Goal: Transaction & Acquisition: Download file/media

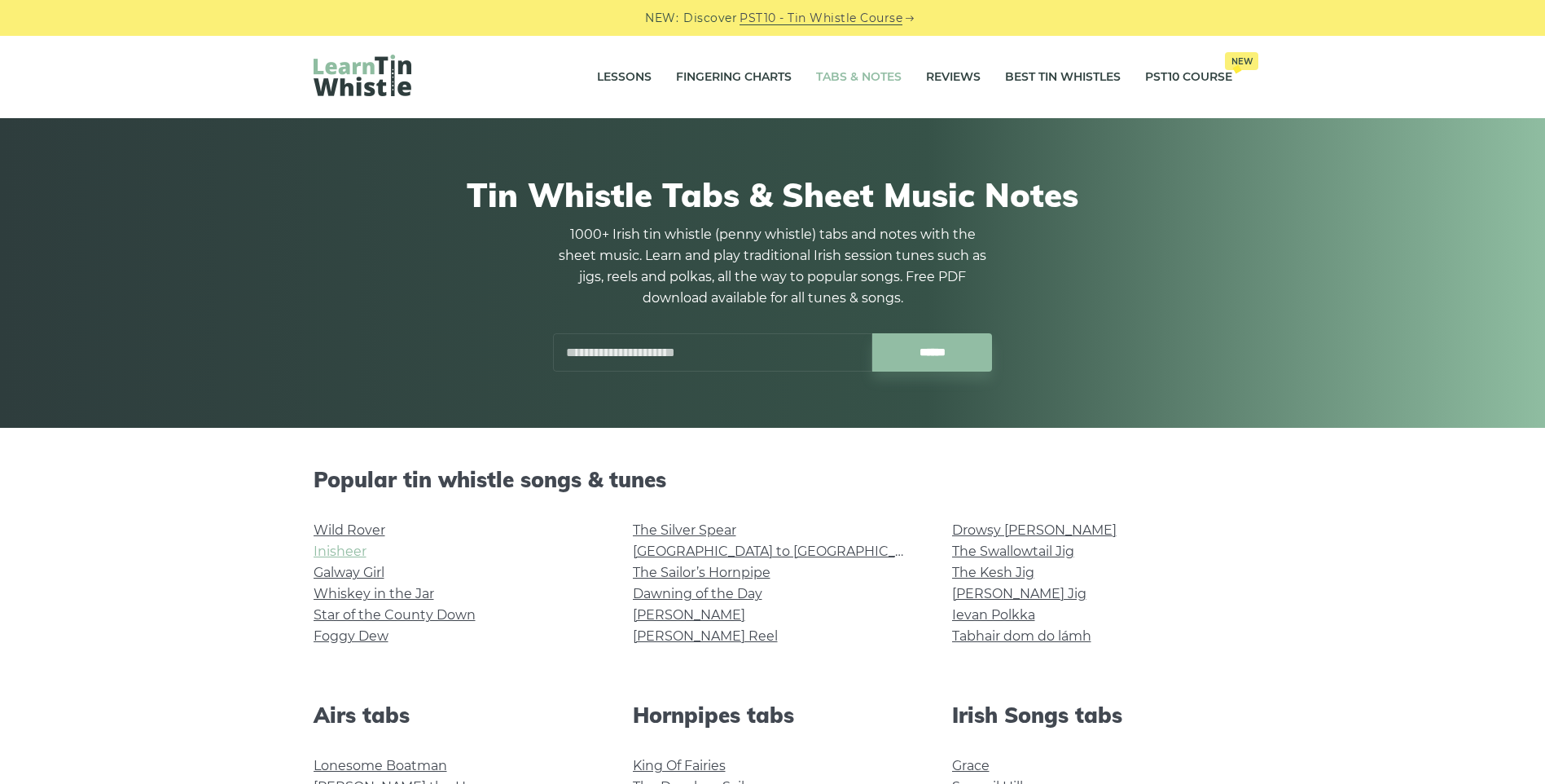
click at [344, 550] on link "Inisheer" at bounding box center [340, 550] width 53 height 16
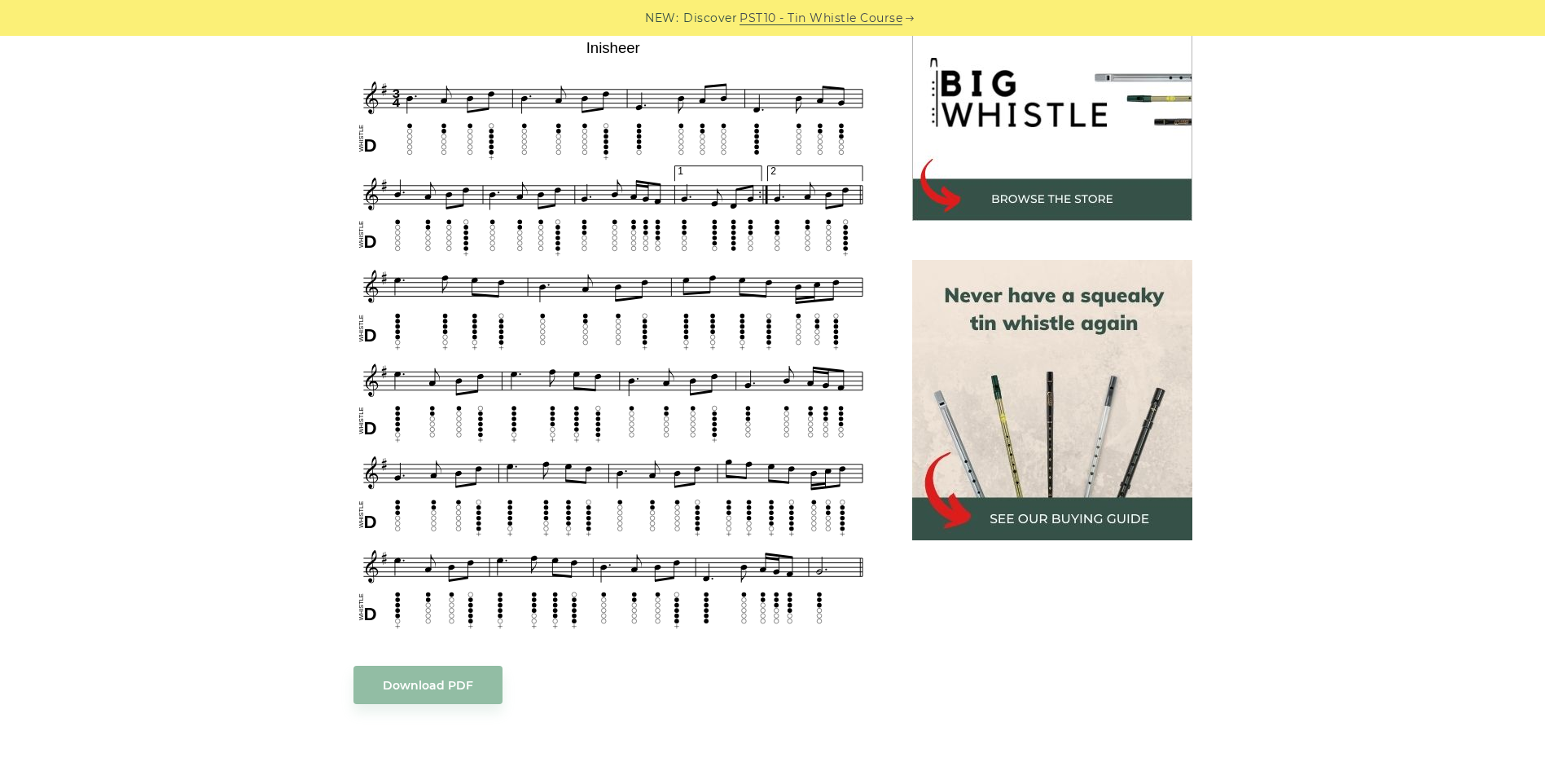
scroll to position [563, 0]
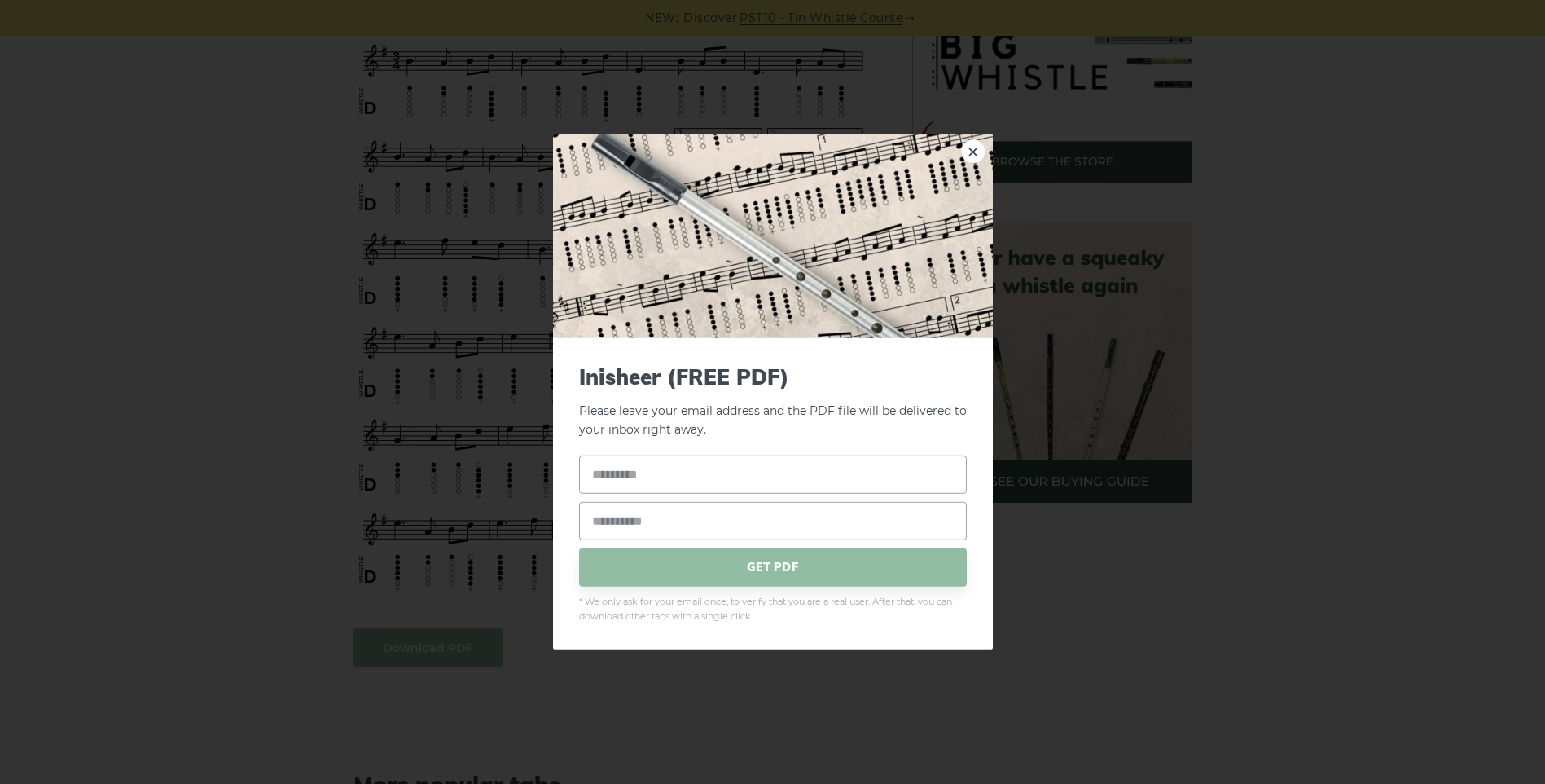
click at [400, 625] on body "NEW: Discover PST10 - Tin Whistle Course Lessons Fingering Charts Tabs & Notes …" at bounding box center [772, 796] width 1545 height 2720
click at [678, 477] on input "text" at bounding box center [773, 473] width 388 height 38
type input "********"
click at [641, 529] on input "email" at bounding box center [773, 520] width 388 height 38
type input "**********"
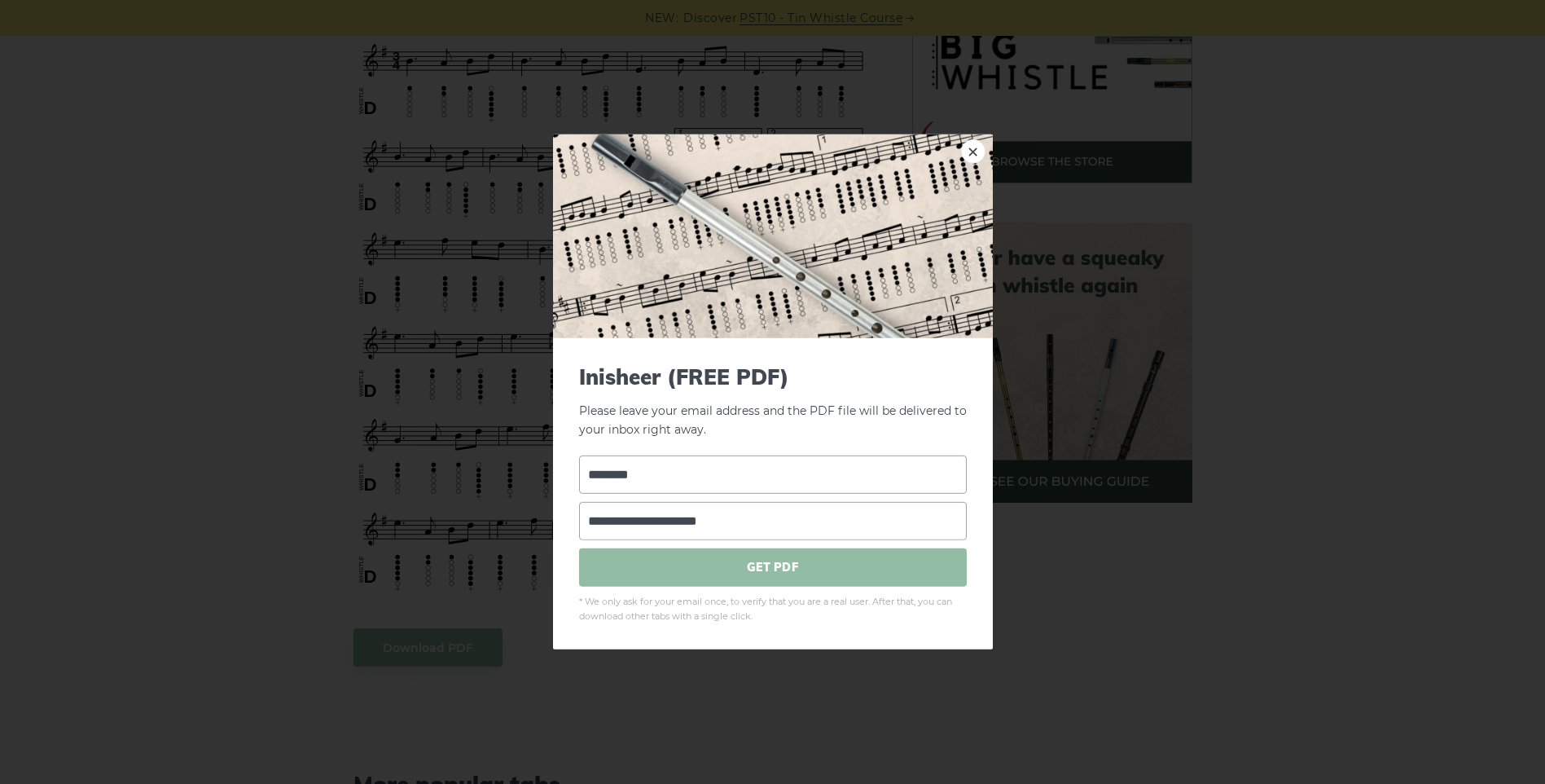
click at [775, 559] on span "GET PDF" at bounding box center [773, 566] width 388 height 38
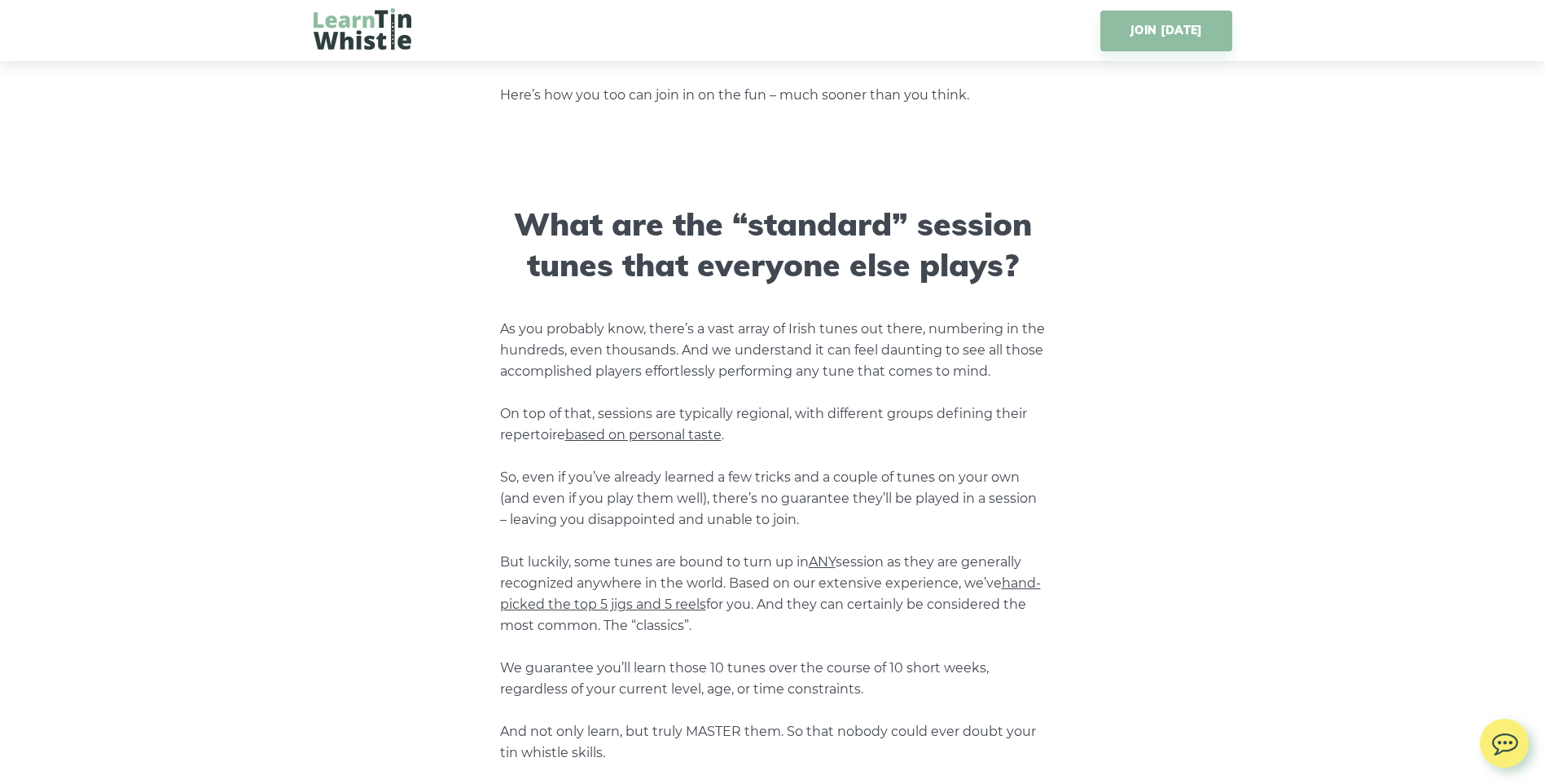
scroll to position [2032, 0]
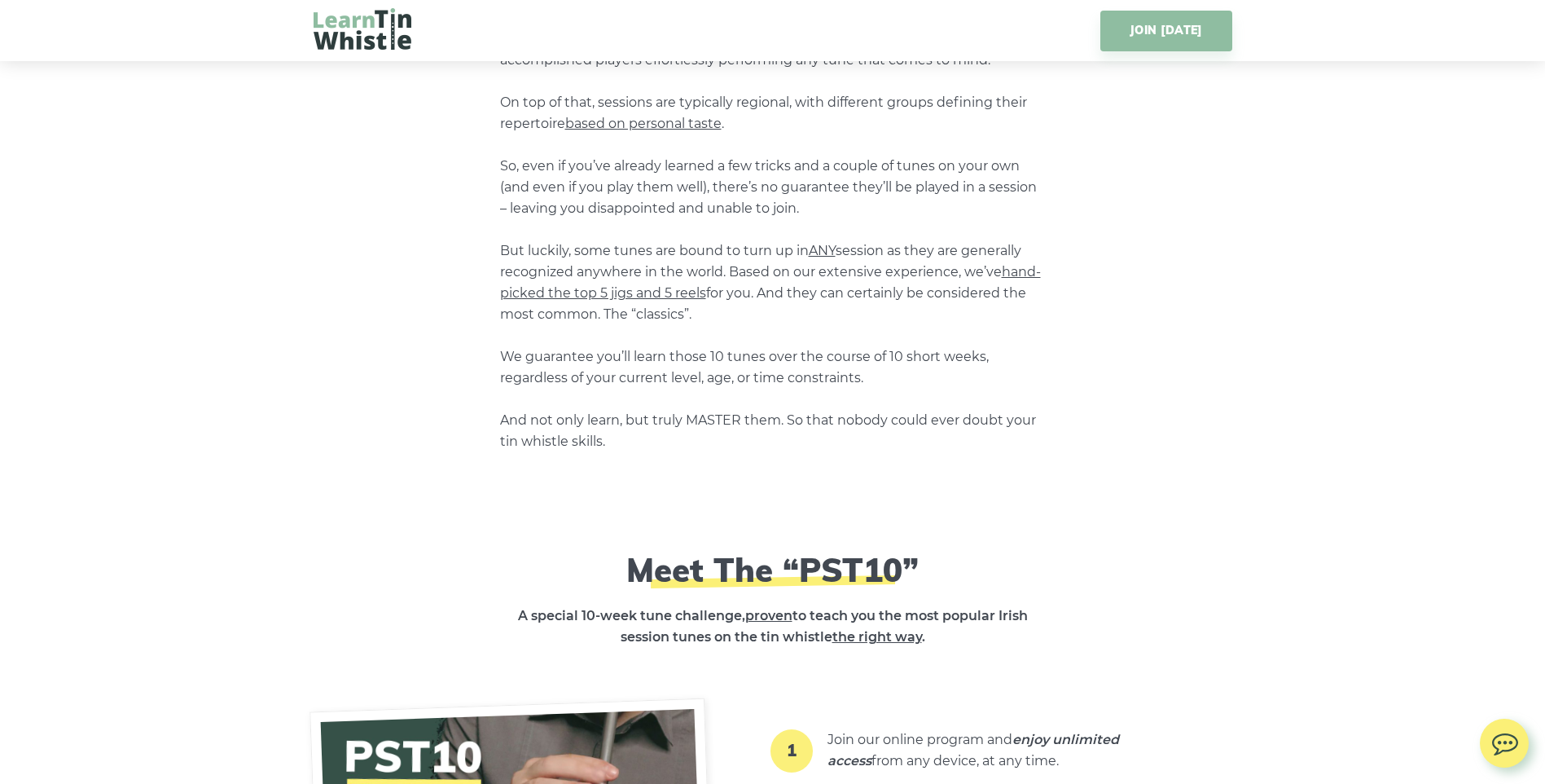
click at [569, 293] on span "hand-picked the top 5 jigs and 5 reels" at bounding box center [771, 283] width 541 height 37
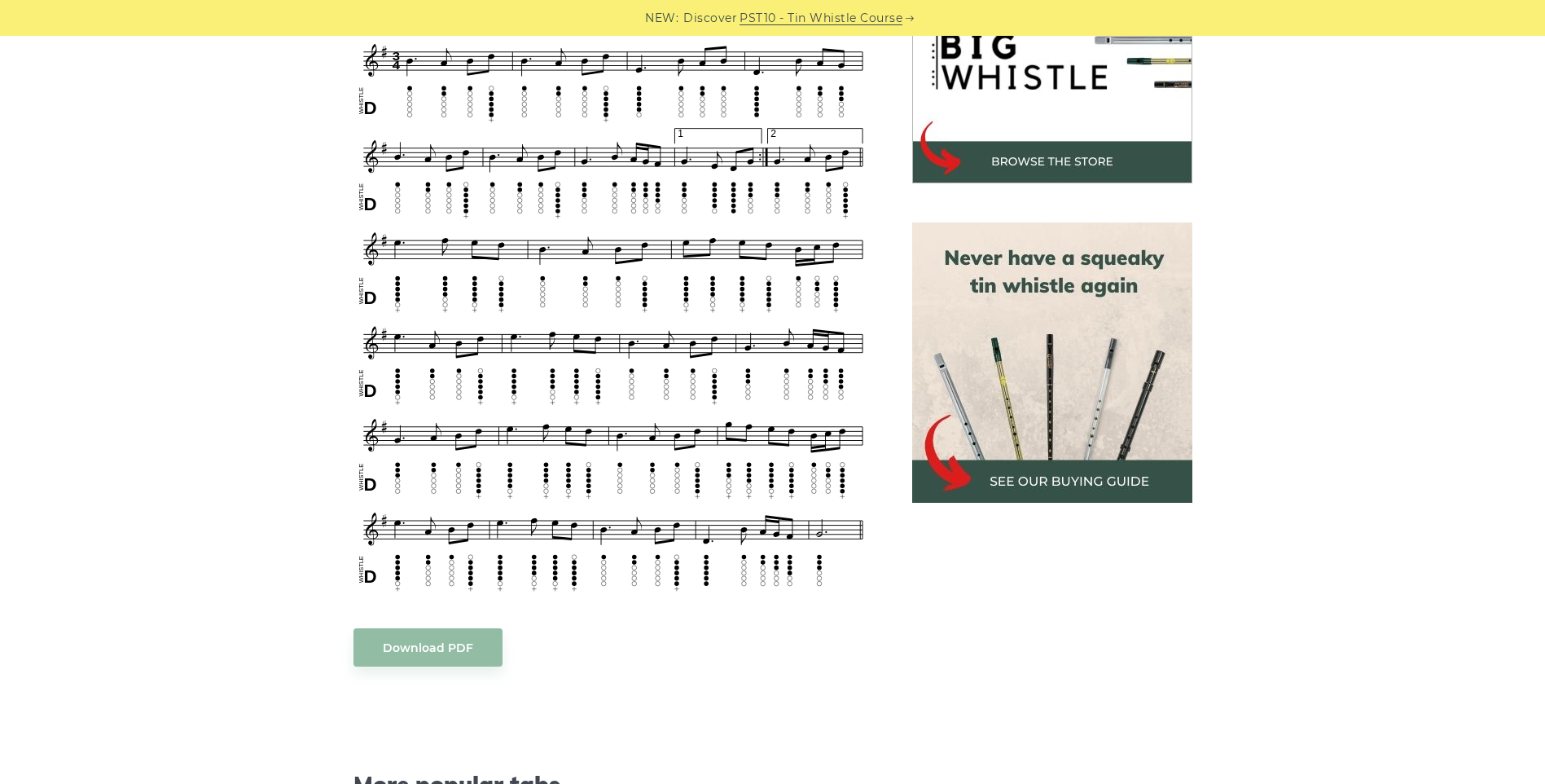
click at [680, 321] on img at bounding box center [613, 296] width 520 height 599
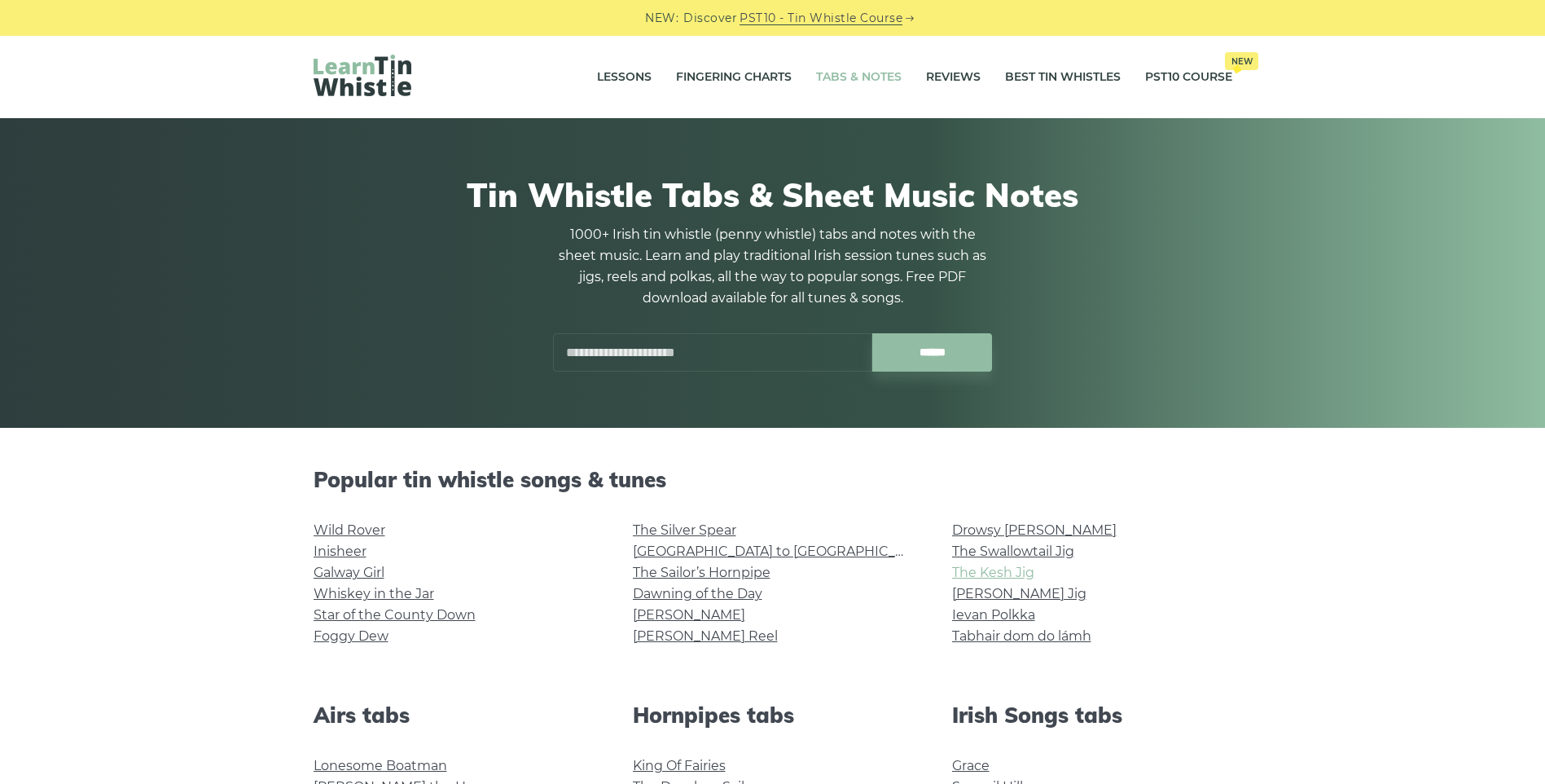
click at [1006, 567] on link "The Kesh Jig" at bounding box center [993, 572] width 82 height 16
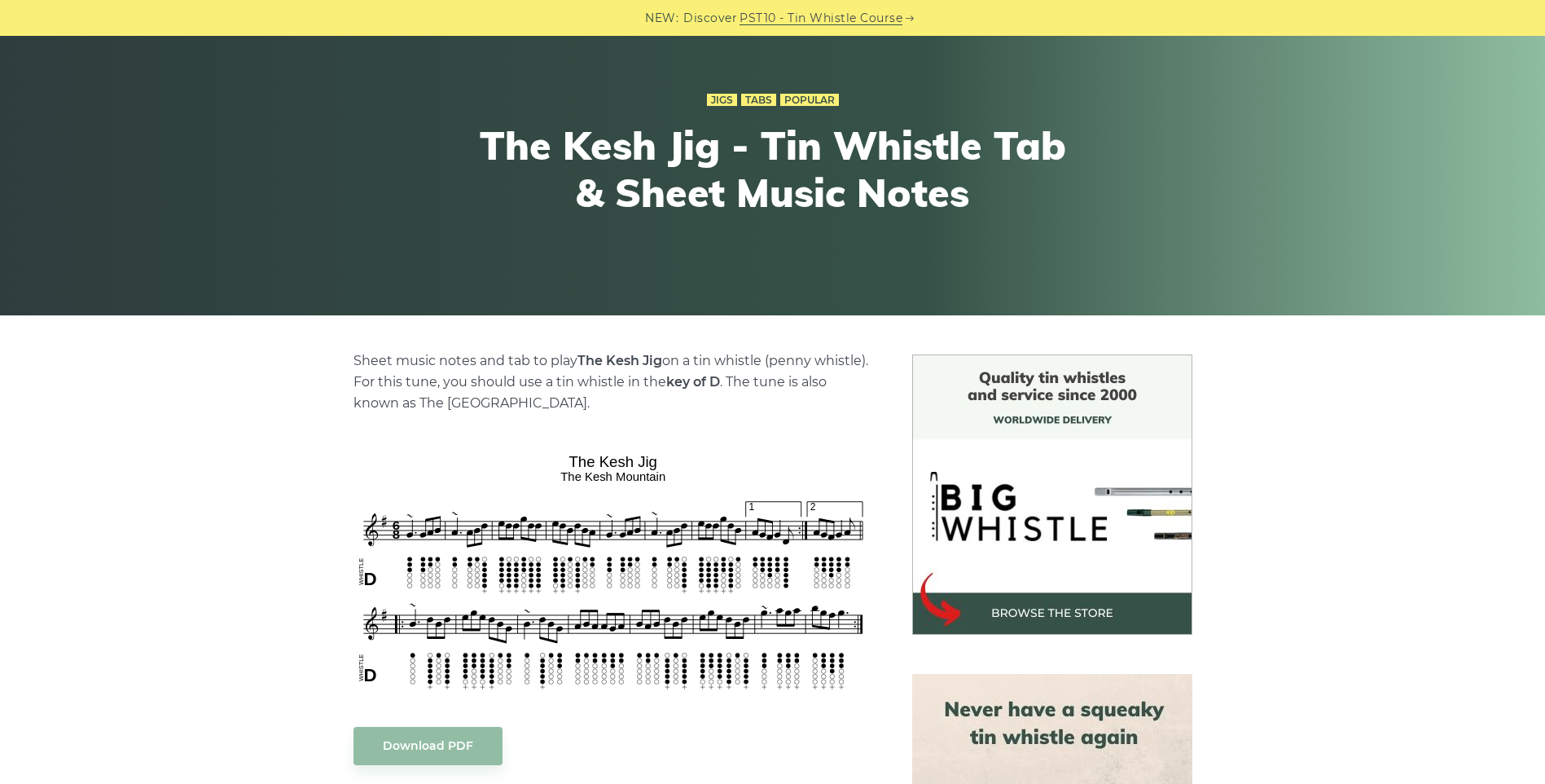
scroll to position [204, 0]
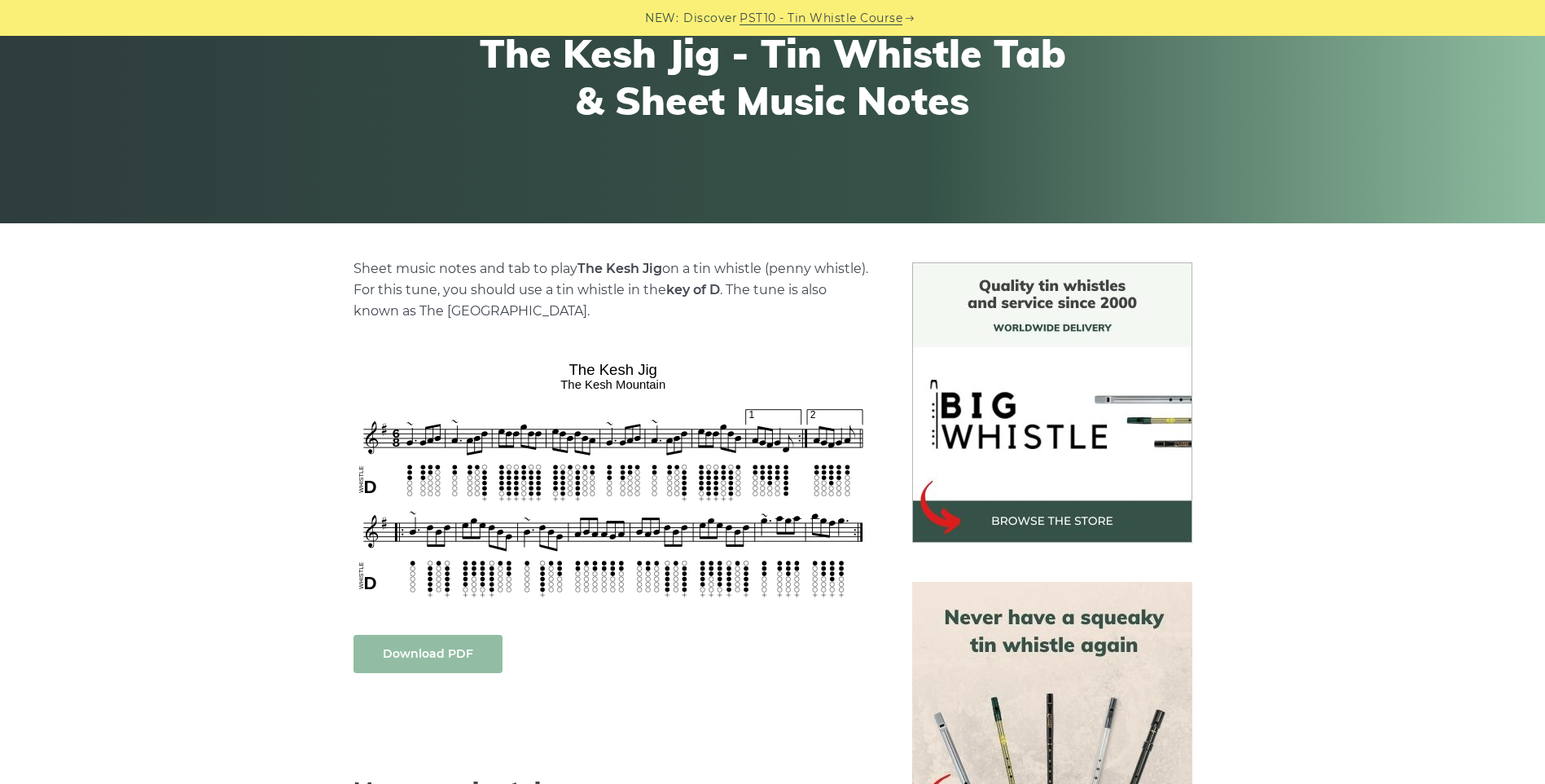
click at [442, 659] on link "Download PDF" at bounding box center [428, 653] width 149 height 38
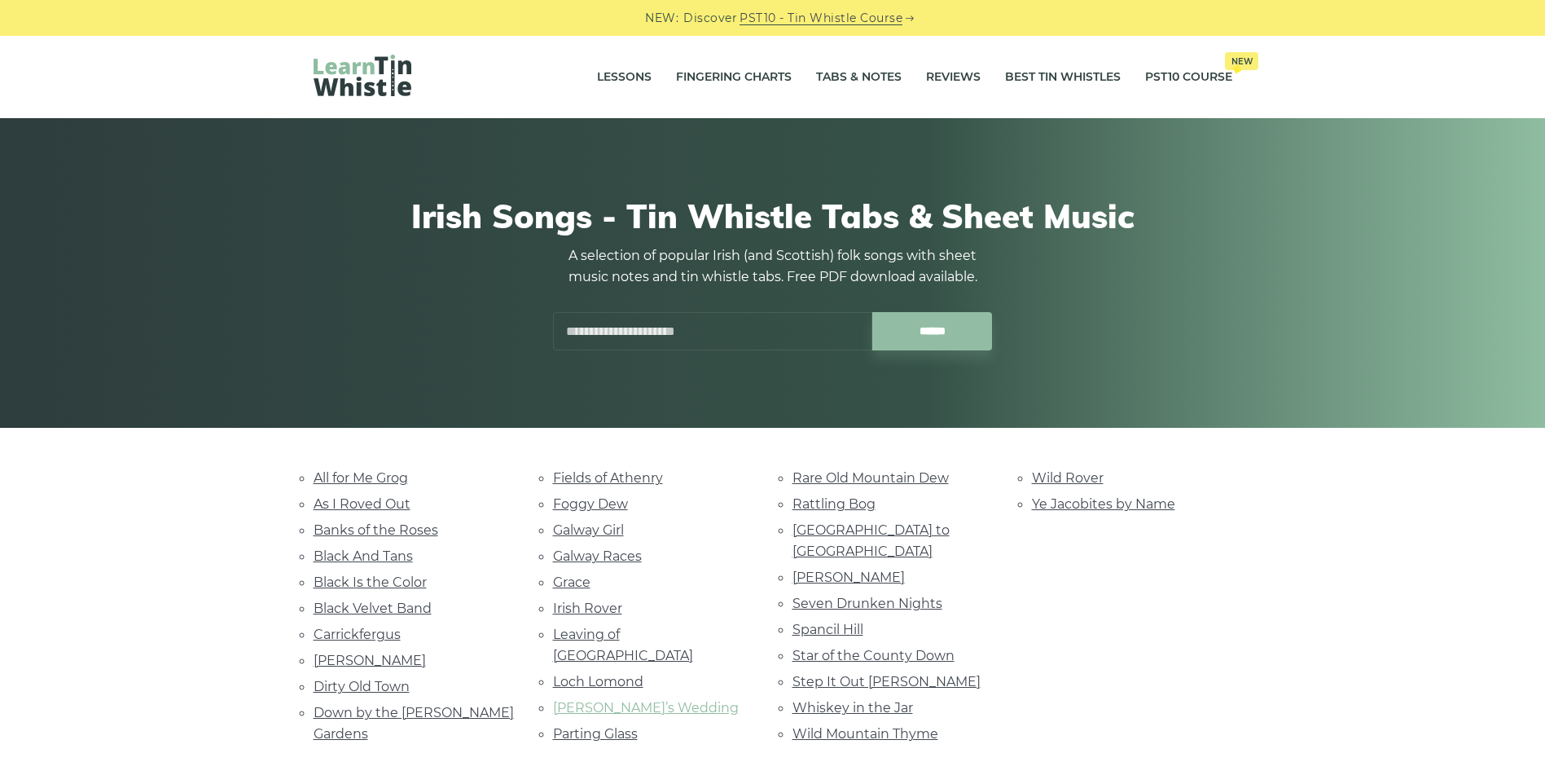
click at [646, 700] on link "Marie’s Wedding" at bounding box center [646, 707] width 186 height 16
click at [391, 712] on link "Down by the Sally Gardens" at bounding box center [414, 723] width 200 height 37
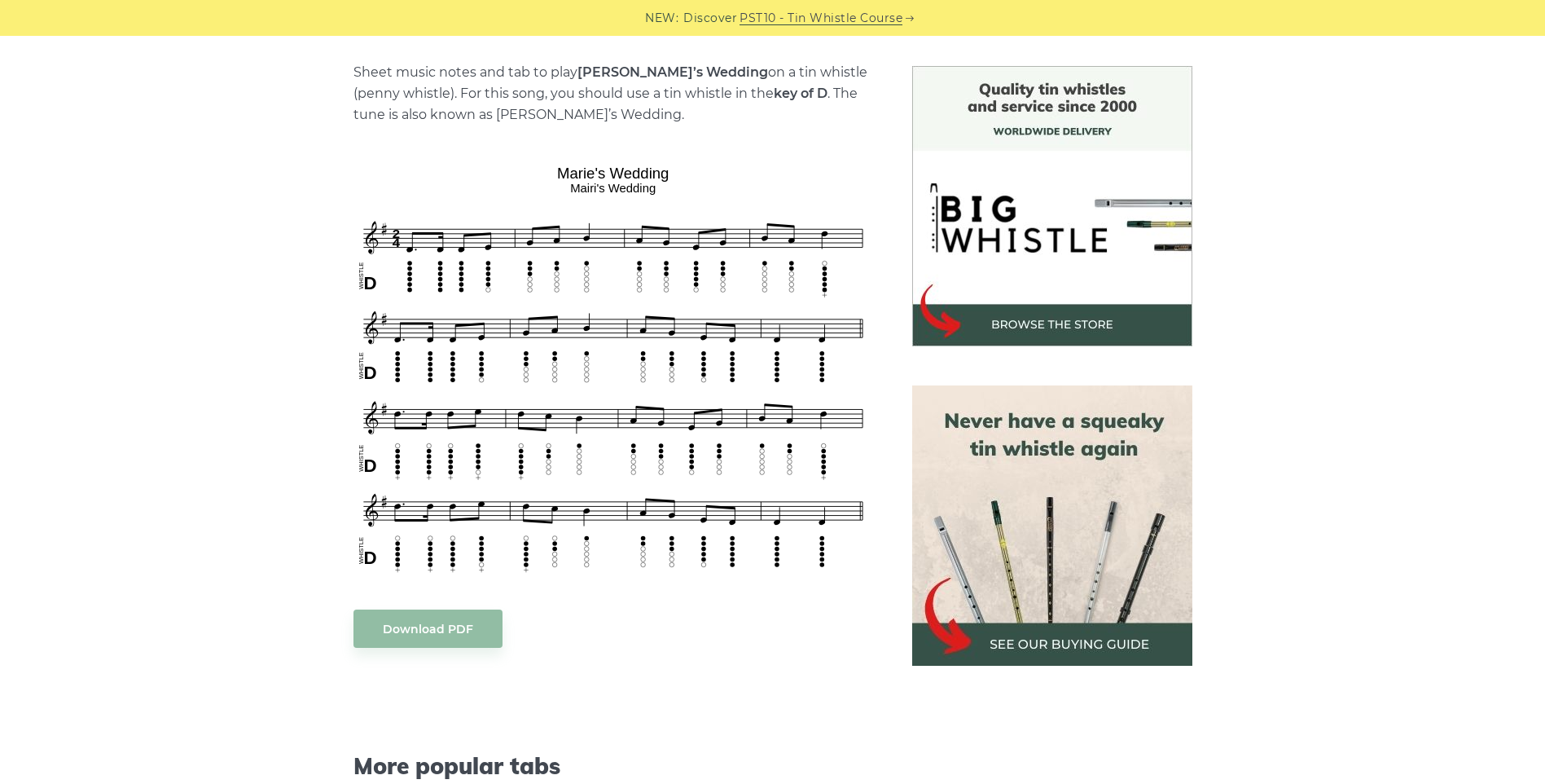
scroll to position [505, 0]
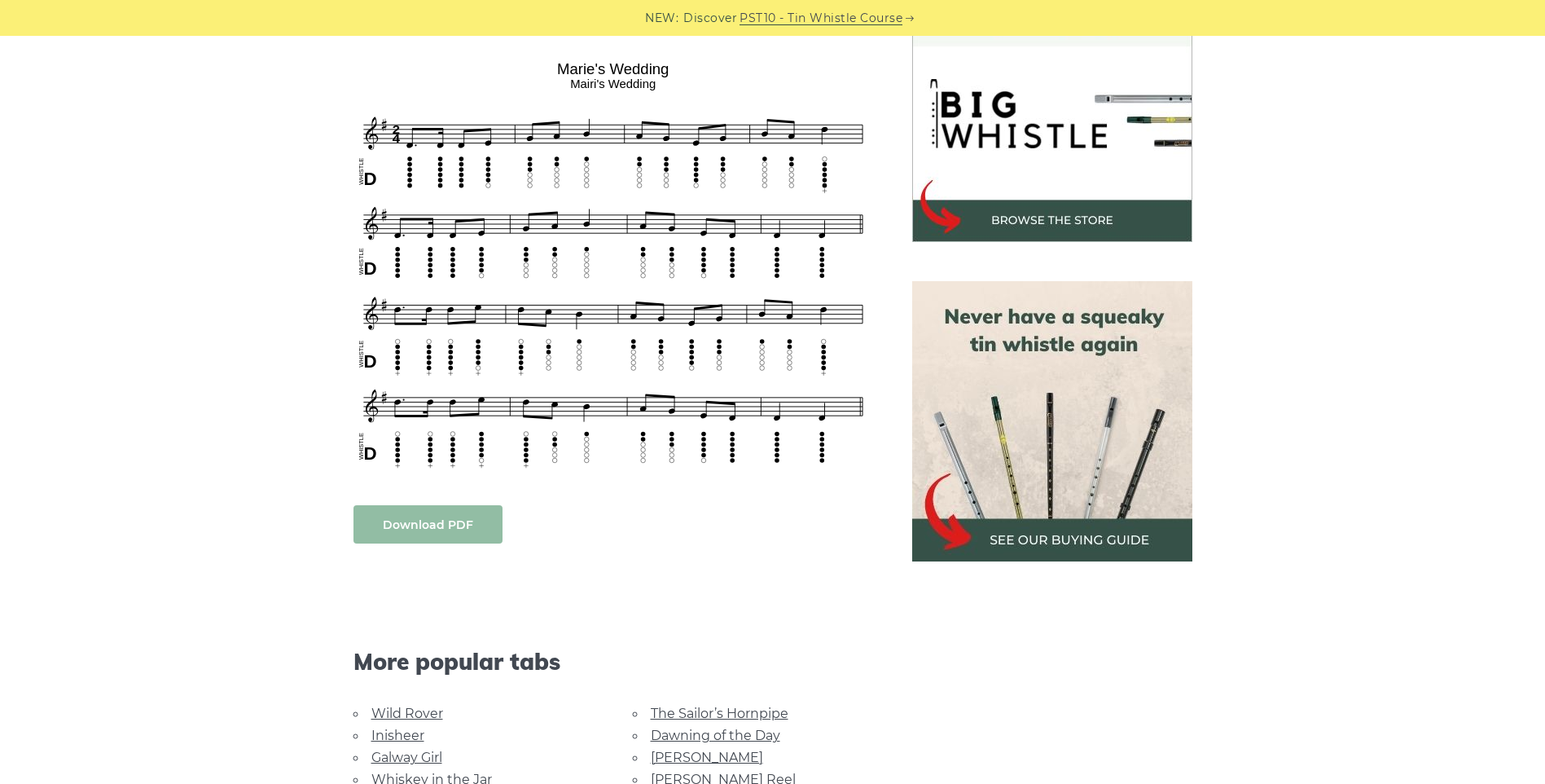
click at [466, 533] on link "Download PDF" at bounding box center [428, 524] width 149 height 38
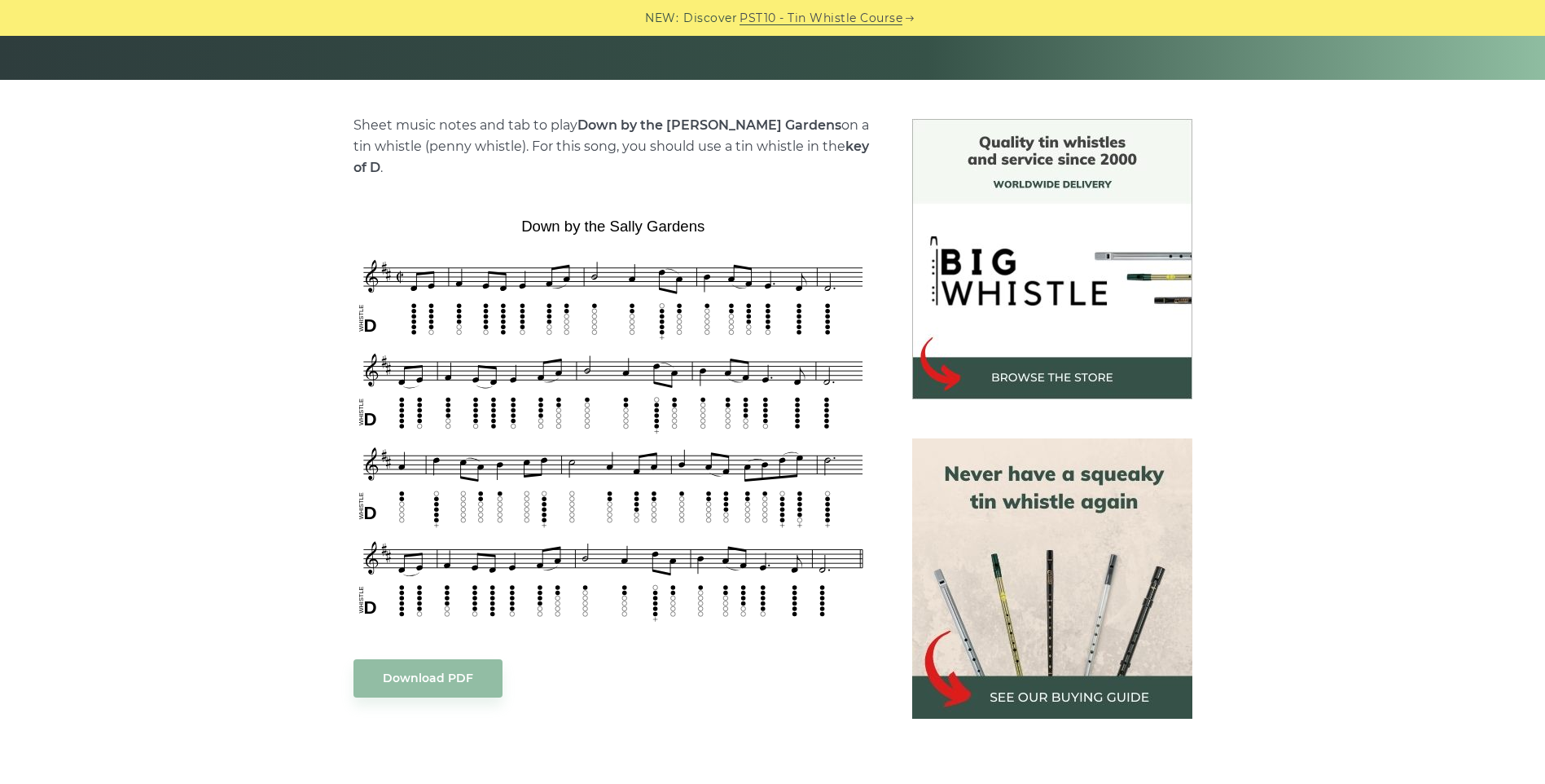
scroll to position [443, 0]
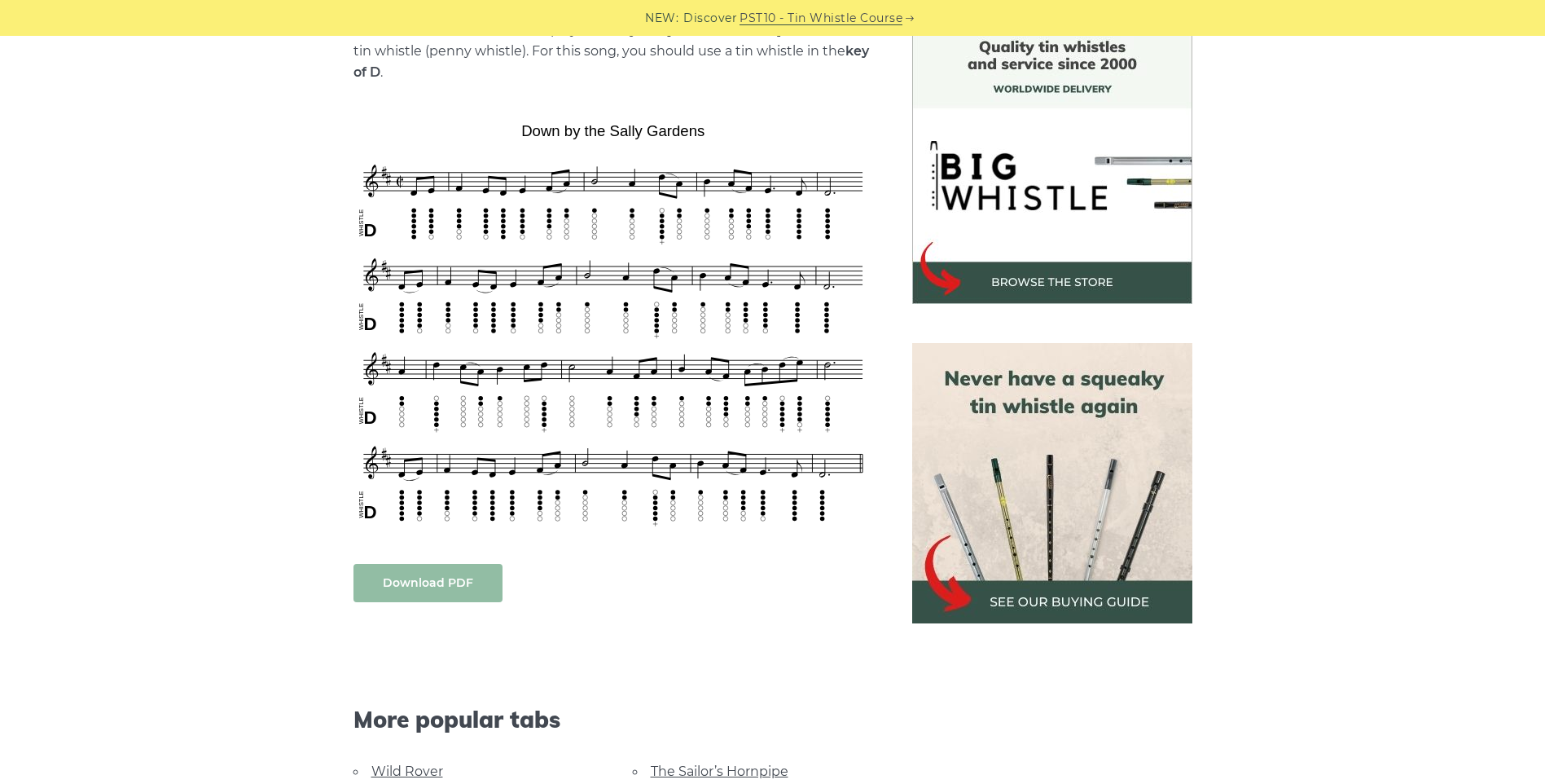
click at [430, 563] on link "Download PDF" at bounding box center [428, 582] width 149 height 38
click at [1093, 457] on img at bounding box center [1052, 482] width 280 height 280
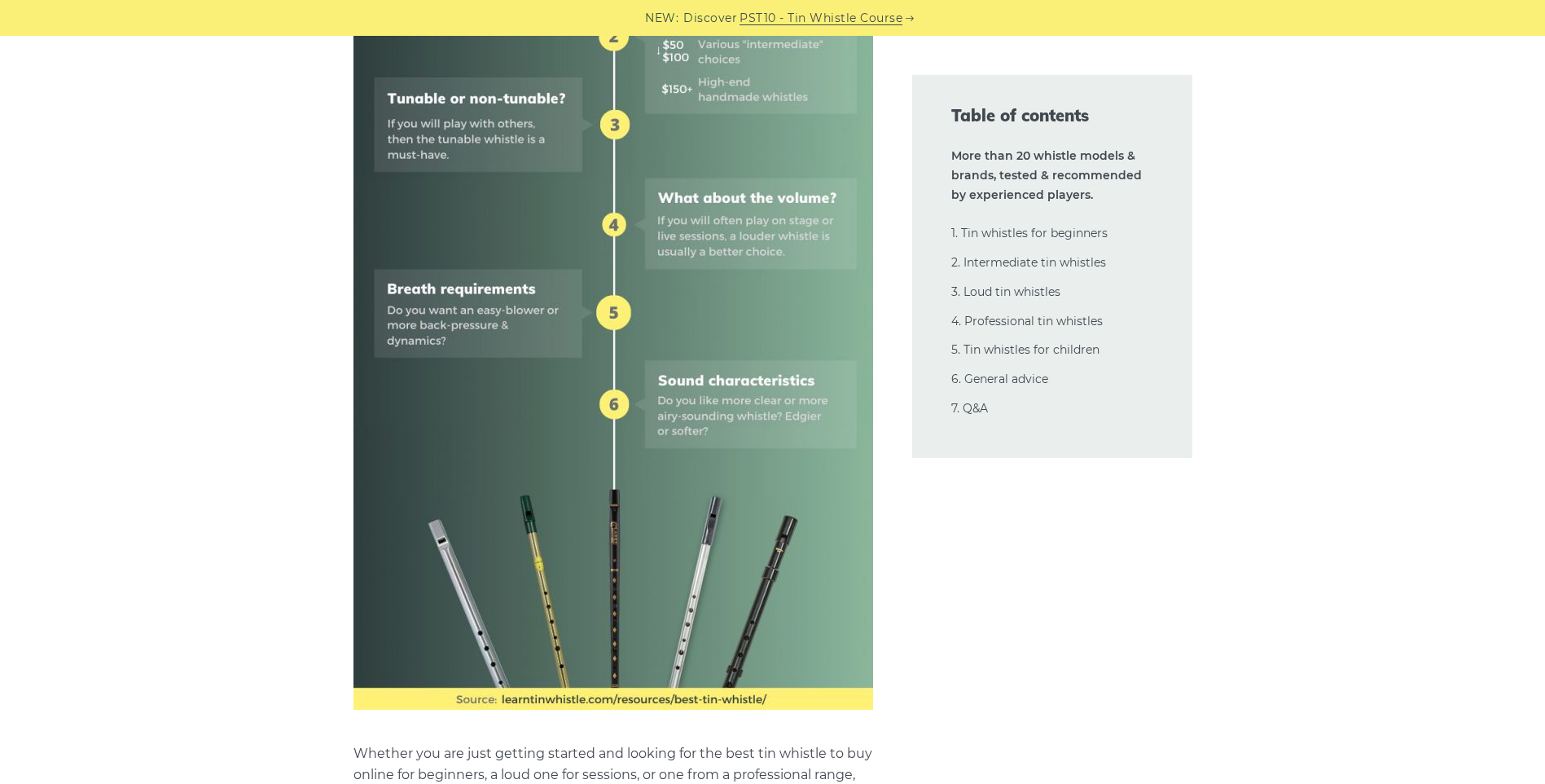
scroll to position [1488, 0]
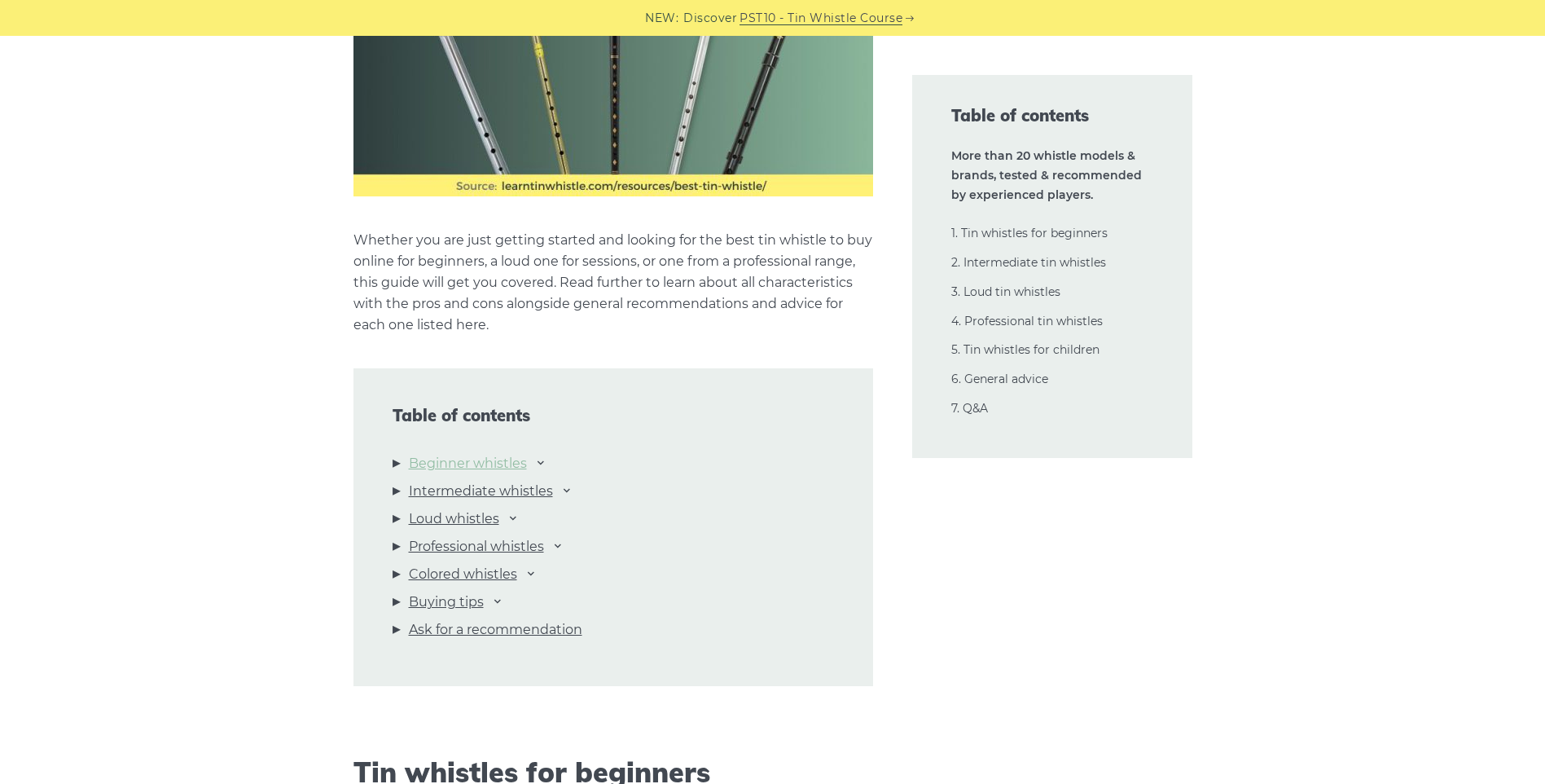
click at [508, 462] on link "Beginner whistles" at bounding box center [468, 463] width 118 height 21
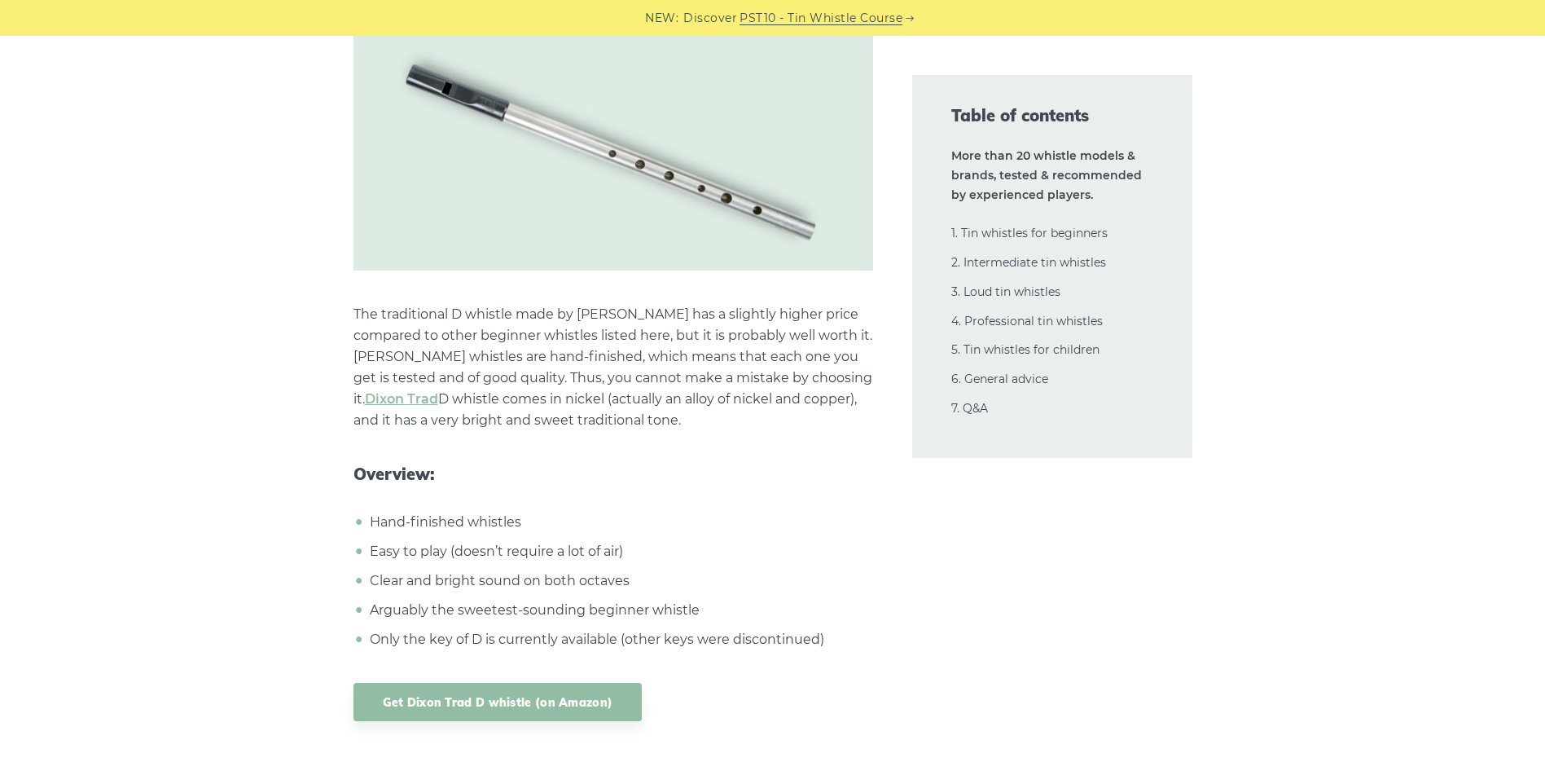
scroll to position [7374, 0]
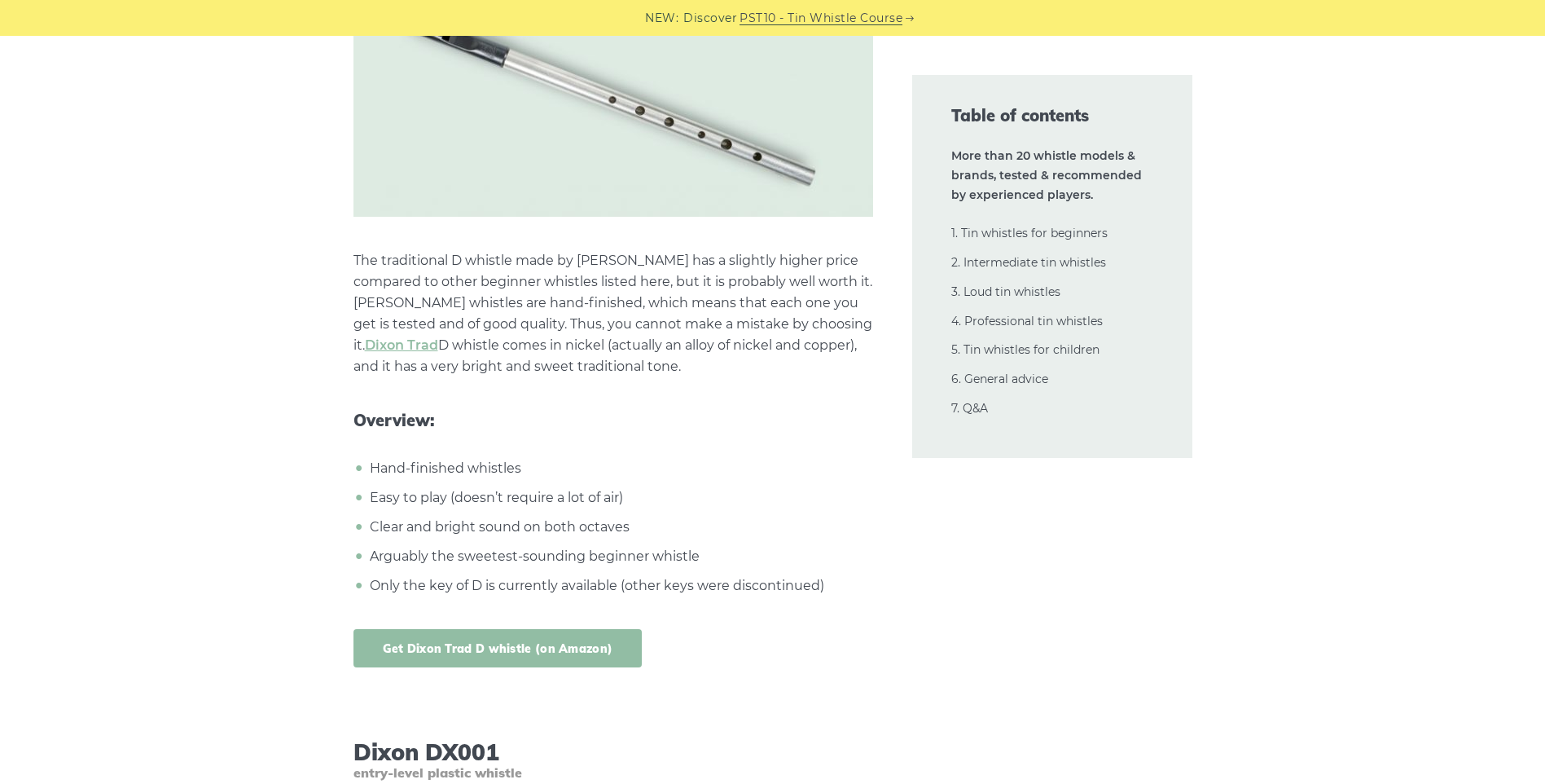
click at [524, 641] on link "Get Dixon Trad D whistle (on Amazon)" at bounding box center [498, 647] width 289 height 38
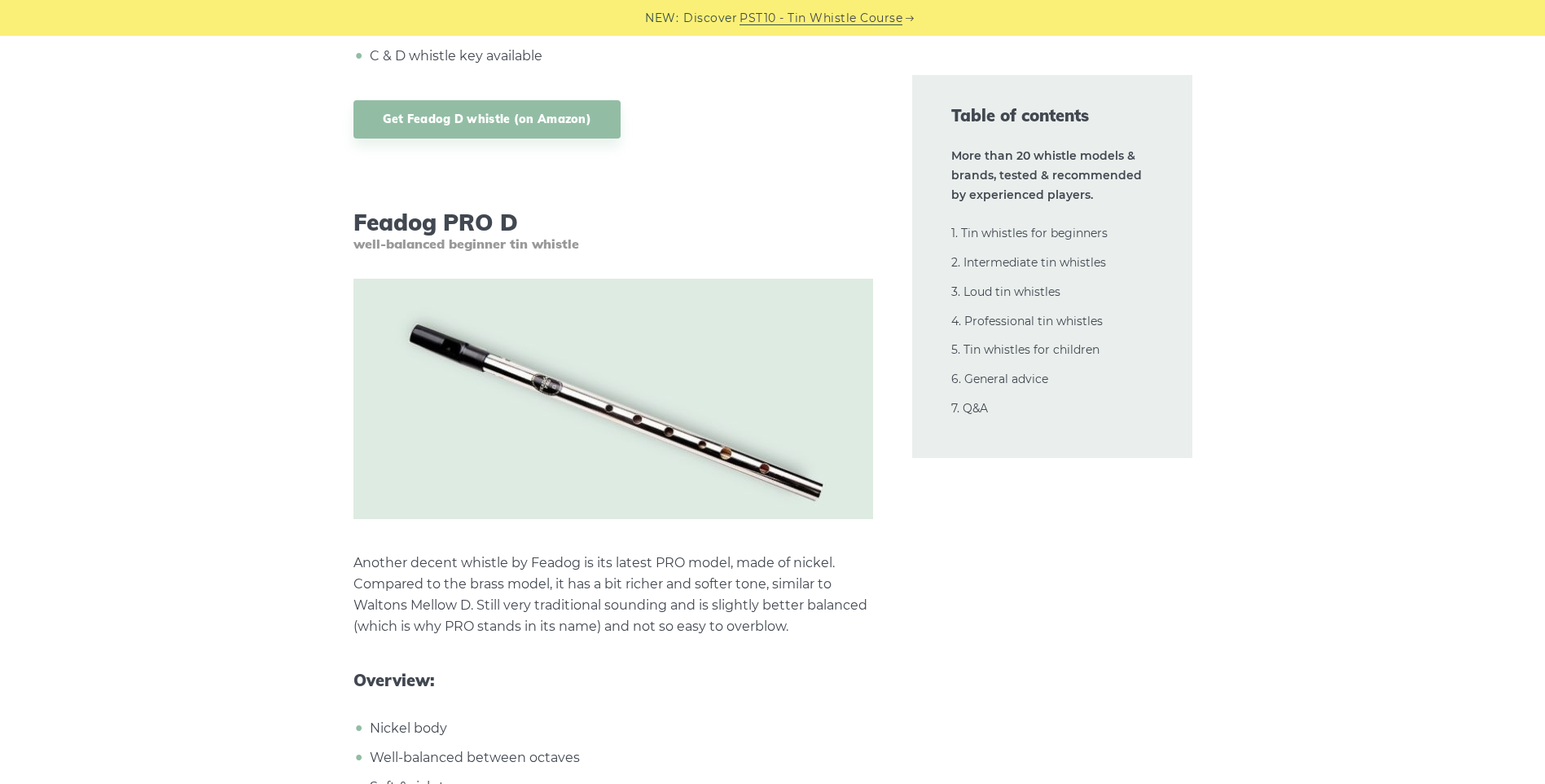
scroll to position [0, 0]
